Goal: Task Accomplishment & Management: Complete application form

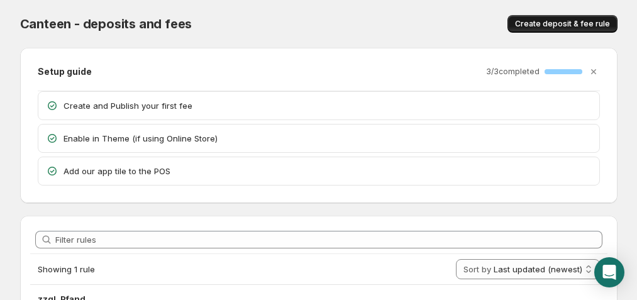
click at [566, 26] on span "Create deposit & fee rule" at bounding box center [562, 24] width 95 height 10
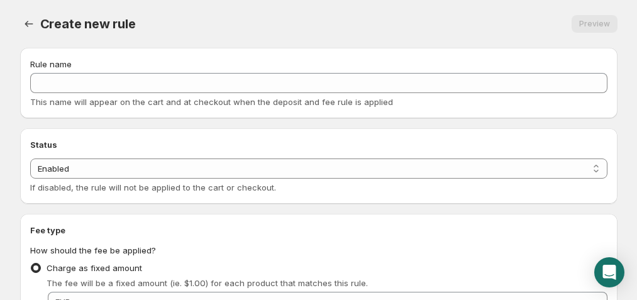
click at [299, 93] on div "Rule name This name will appear on the cart and at checkout when the deposit an…" at bounding box center [318, 83] width 577 height 50
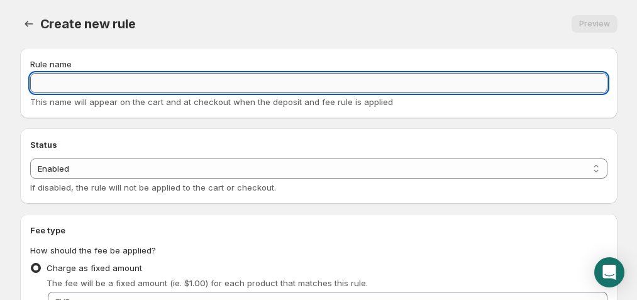
click at [299, 82] on input "Rule name" at bounding box center [318, 83] width 577 height 20
type input "Bierflaschen"
click at [224, 167] on select "Enabled Disabled" at bounding box center [318, 168] width 577 height 20
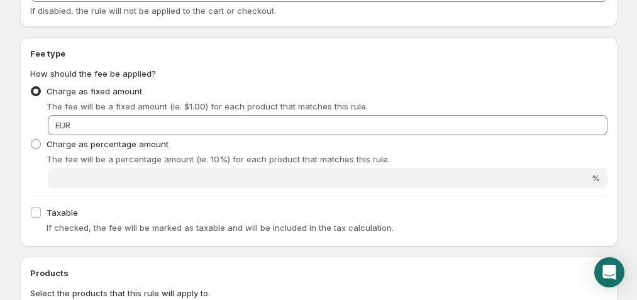
scroll to position [180, 0]
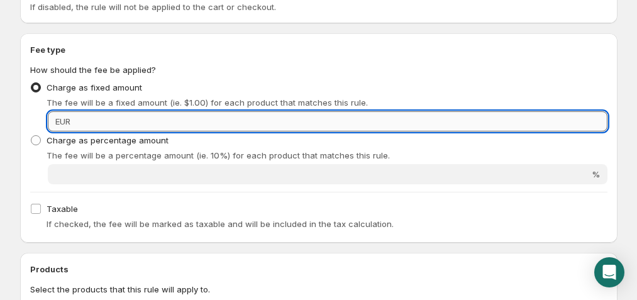
click at [201, 119] on input "Fixed amount" at bounding box center [340, 121] width 533 height 20
click at [127, 123] on input "Fixed amount" at bounding box center [340, 121] width 533 height 20
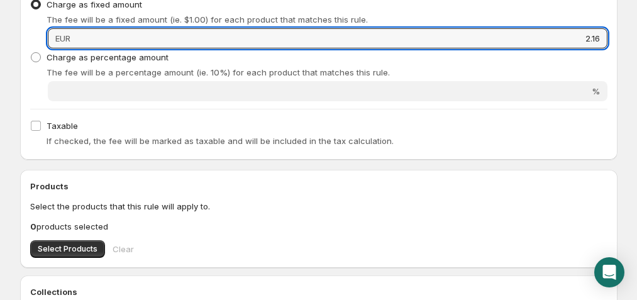
scroll to position [264, 0]
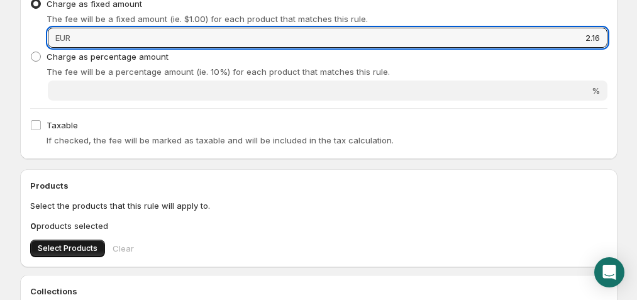
type input "2.16"
click at [86, 241] on button "Select Products" at bounding box center [67, 249] width 75 height 18
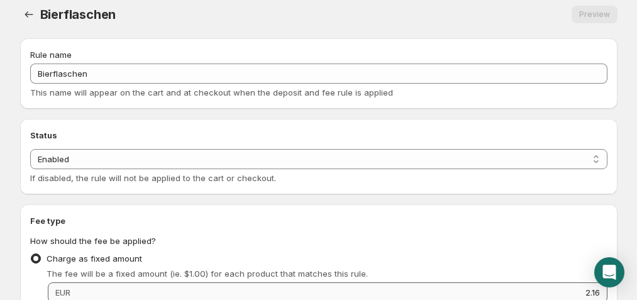
scroll to position [6, 0]
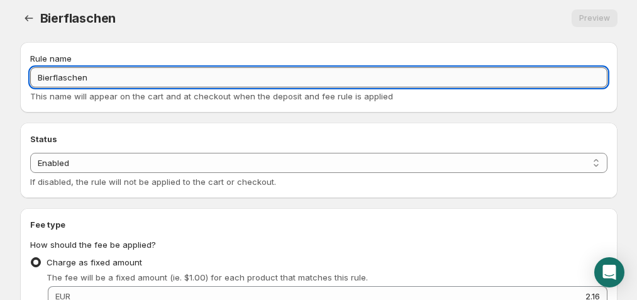
click at [241, 76] on input "Bierflaschen" at bounding box center [318, 77] width 577 height 20
type input "K"
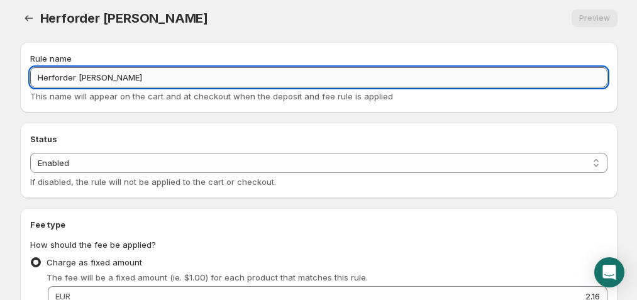
click at [77, 78] on input "Herforder [PERSON_NAME]" at bounding box center [318, 77] width 577 height 20
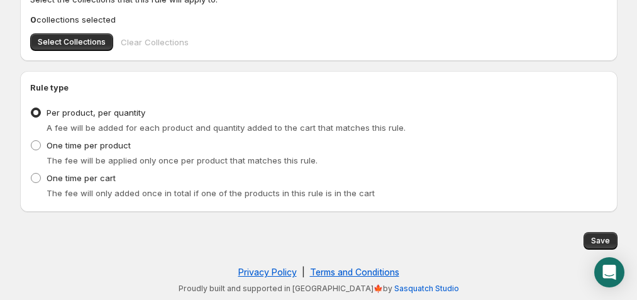
scroll to position [576, 0]
type input "Herforder Pils [PERSON_NAME]"
click at [602, 236] on span "Save" at bounding box center [600, 241] width 19 height 10
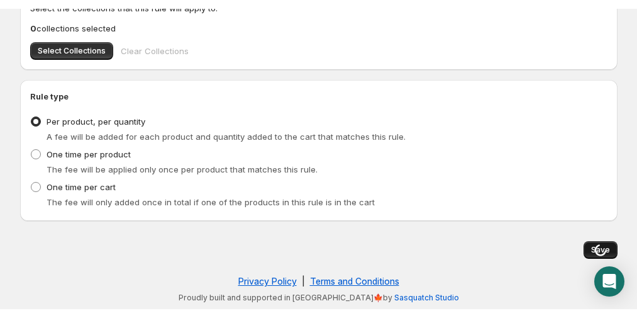
scroll to position [0, 0]
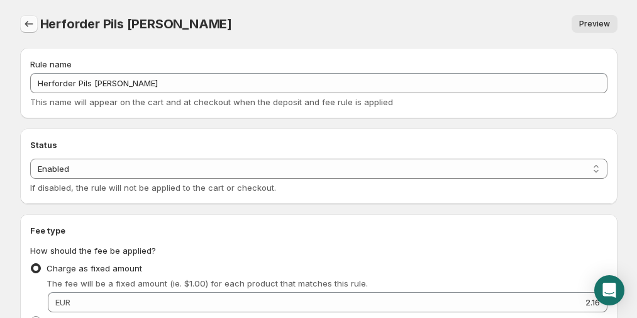
click at [31, 25] on icon "Settings" at bounding box center [29, 24] width 13 height 13
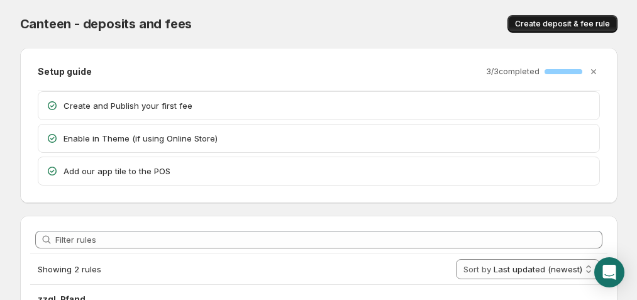
click at [566, 26] on span "Create deposit & fee rule" at bounding box center [562, 24] width 95 height 10
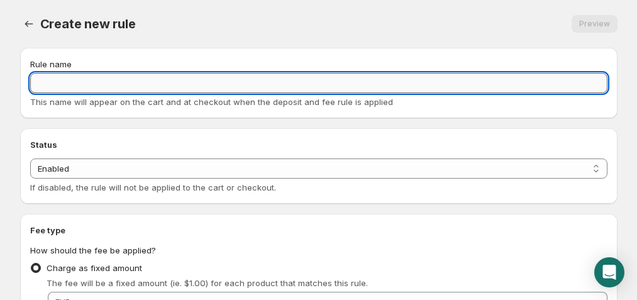
click at [273, 86] on input "Rule name" at bounding box center [318, 83] width 577 height 20
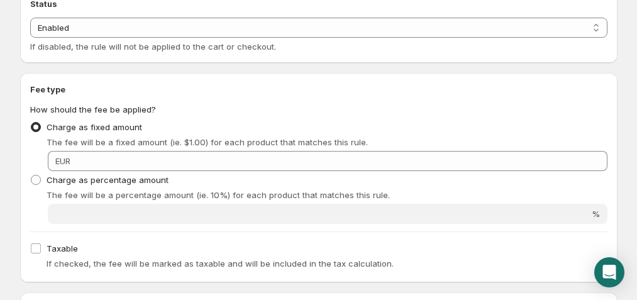
scroll to position [143, 0]
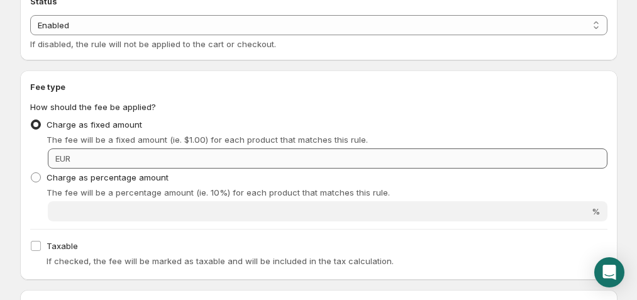
type input "Pfand - Radler 6er"
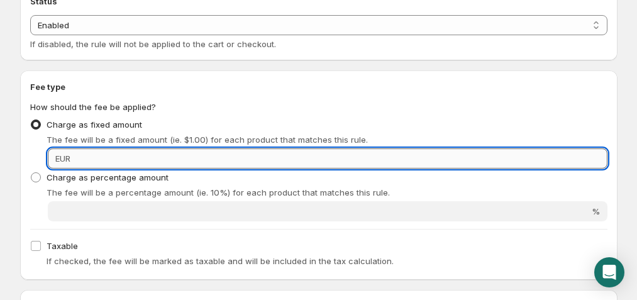
click at [212, 155] on input "Fixed amount" at bounding box center [340, 158] width 533 height 20
click at [231, 158] on input "Fixed amount" at bounding box center [340, 158] width 533 height 20
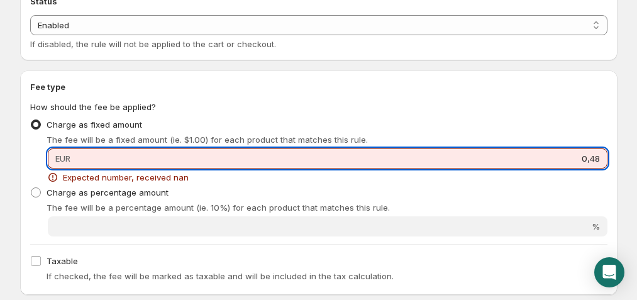
click at [590, 159] on input "0,48" at bounding box center [340, 158] width 533 height 20
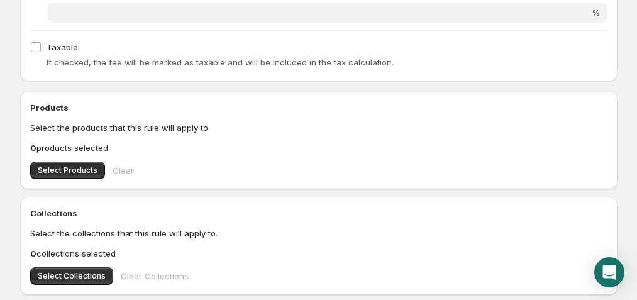
scroll to position [343, 0]
type input "0.48"
click at [75, 177] on button "Select Products" at bounding box center [67, 170] width 75 height 18
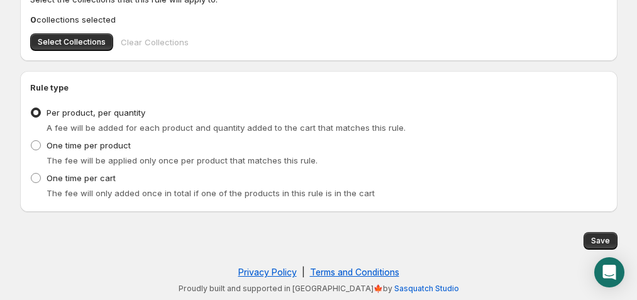
scroll to position [576, 0]
click at [595, 238] on span "Save" at bounding box center [600, 241] width 19 height 10
